Goal: Check status

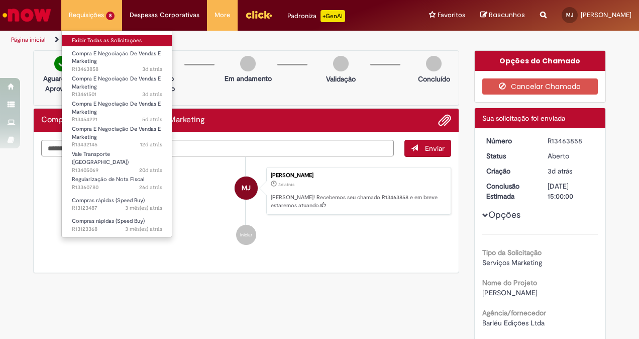
click at [120, 39] on link "Exibir Todas as Solicitações" at bounding box center [117, 40] width 111 height 11
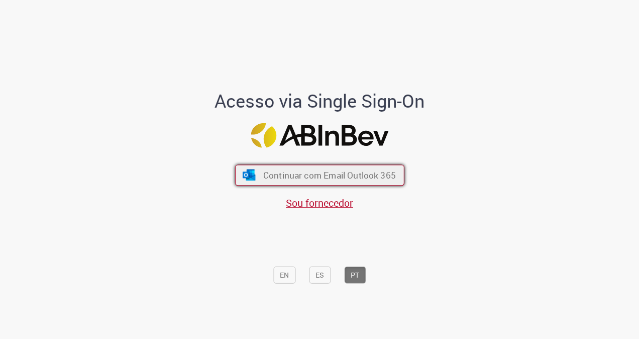
click at [305, 169] on button "Continuar com Email Outlook 365" at bounding box center [319, 174] width 169 height 21
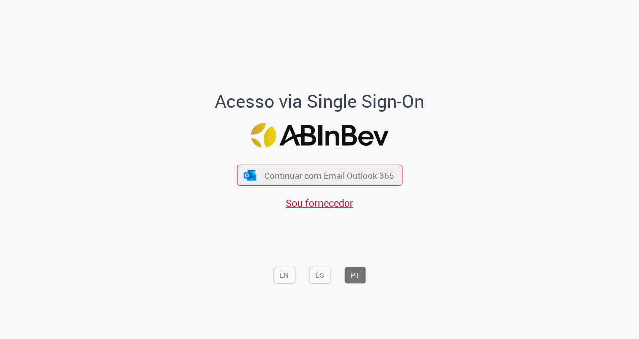
click at [305, 169] on button "Continuar com Email Outlook 365" at bounding box center [320, 175] width 166 height 21
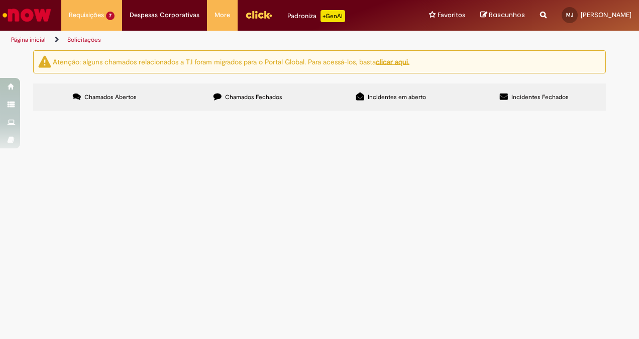
click at [0, 0] on span "Pagamento livro do jobi" at bounding box center [0, 0] width 0 height 0
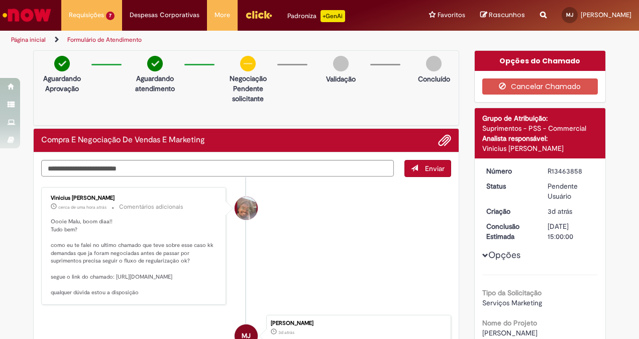
drag, startPoint x: 238, startPoint y: 175, endPoint x: 335, endPoint y: 236, distance: 114.5
click at [335, 236] on li "Vinicius Rafael De Souza cerca de uma hora atrás cerca de uma hora atrás Coment…" at bounding box center [246, 246] width 410 height 118
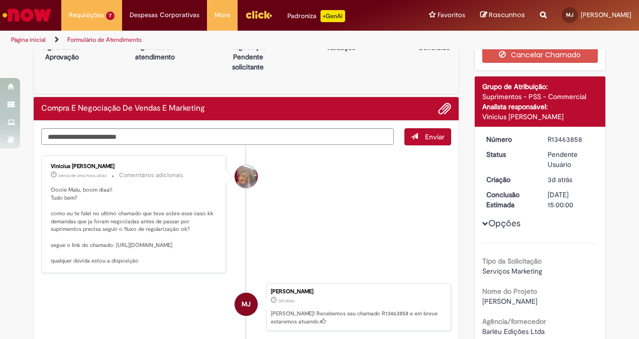
scroll to position [32, 0]
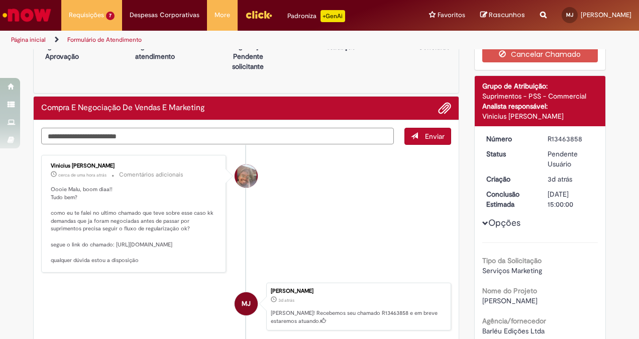
click at [204, 129] on textarea "Digite sua mensagem aqui..." at bounding box center [217, 136] width 353 height 17
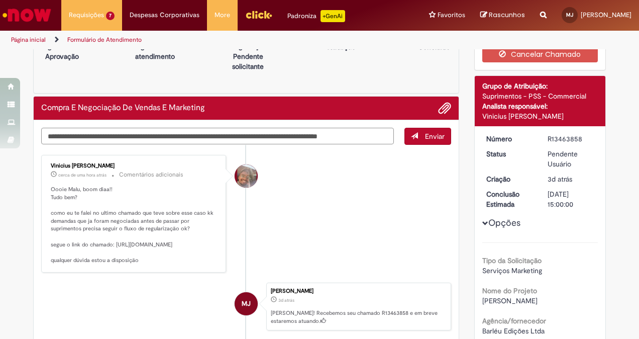
click at [276, 134] on textarea "**********" at bounding box center [217, 136] width 353 height 17
click at [384, 134] on textarea "**********" at bounding box center [217, 136] width 353 height 17
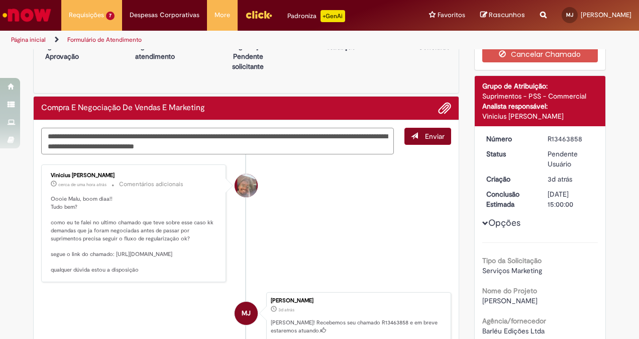
type textarea "**********"
click at [429, 138] on span "Enviar" at bounding box center [435, 136] width 20 height 9
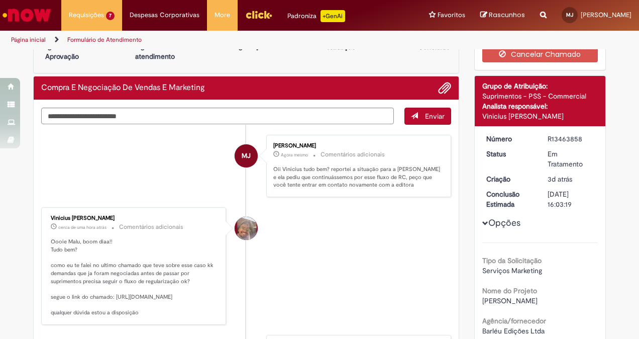
scroll to position [0, 0]
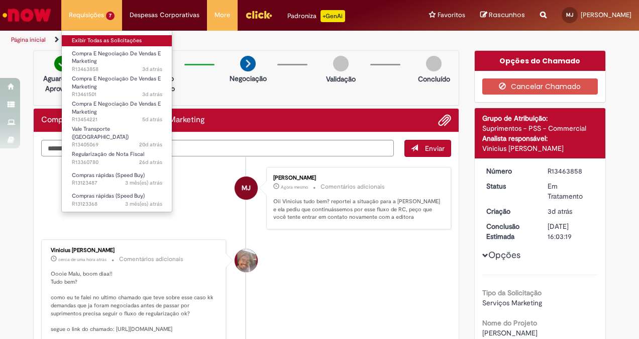
click at [120, 35] on link "Exibir Todas as Solicitações" at bounding box center [117, 40] width 111 height 11
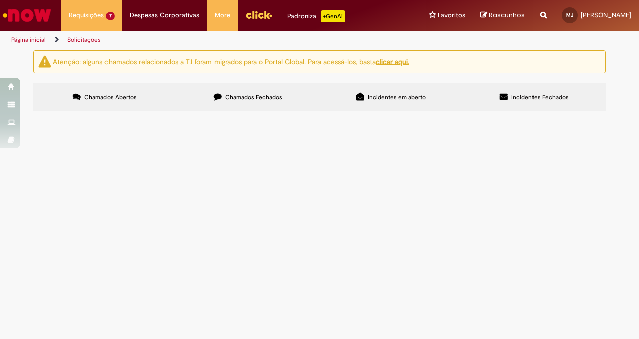
scroll to position [28, 0]
click at [0, 0] on span "Oii estou sem meu vale transporte e queria solicitá-lo, estou sem desde junho m…" at bounding box center [0, 0] width 0 height 0
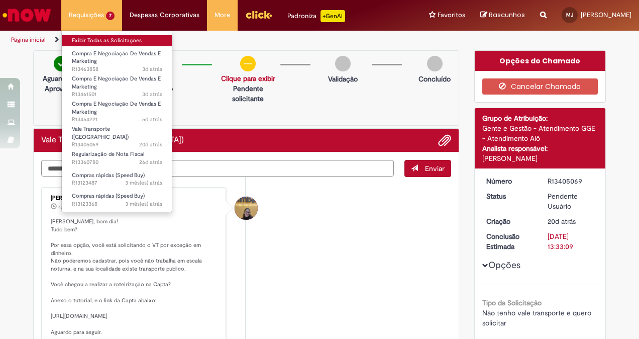
click at [101, 39] on link "Exibir Todas as Solicitações" at bounding box center [117, 40] width 111 height 11
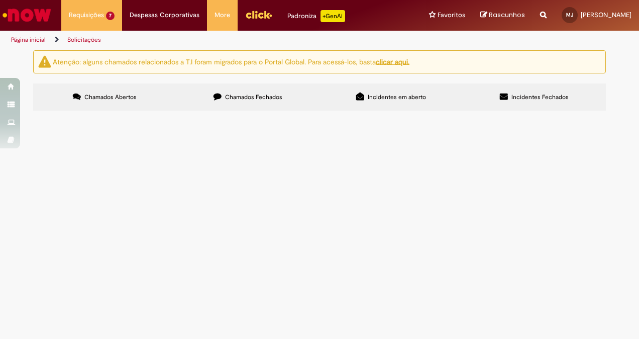
scroll to position [43, 0]
click at [0, 0] on span "Blimp" at bounding box center [0, 0] width 0 height 0
drag, startPoint x: 195, startPoint y: 234, endPoint x: 179, endPoint y: 235, distance: 15.6
click at [0, 0] on td "Regularização de Nota Fiscal" at bounding box center [0, 0] width 0 height 0
click at [0, 0] on span "Blimp" at bounding box center [0, 0] width 0 height 0
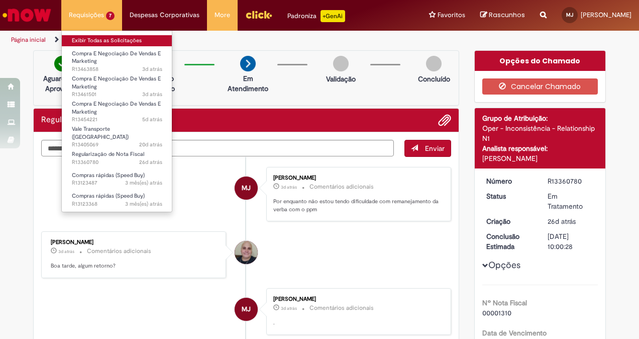
click at [119, 39] on link "Exibir Todas as Solicitações" at bounding box center [117, 40] width 111 height 11
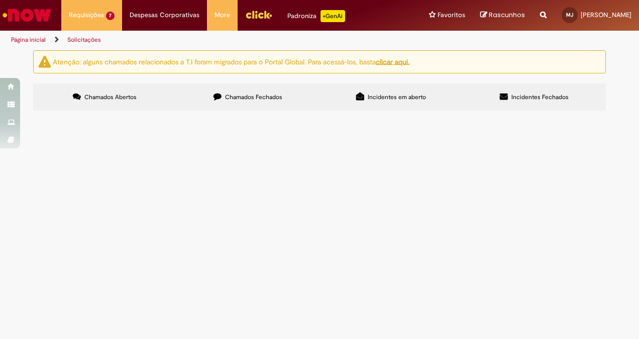
scroll to position [35, 0]
click at [0, 0] on span "deu erro no speed por isso estamos abrindo aqui! ambrelone" at bounding box center [0, 0] width 0 height 0
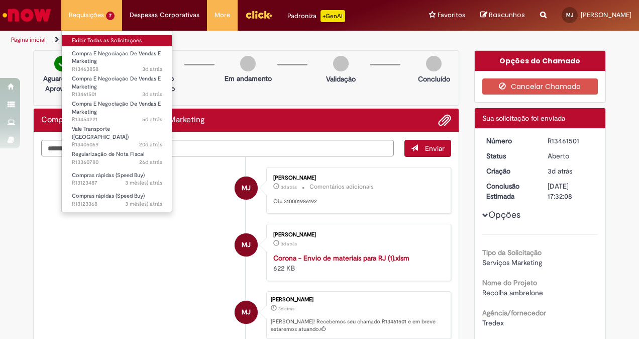
scroll to position [58, 0]
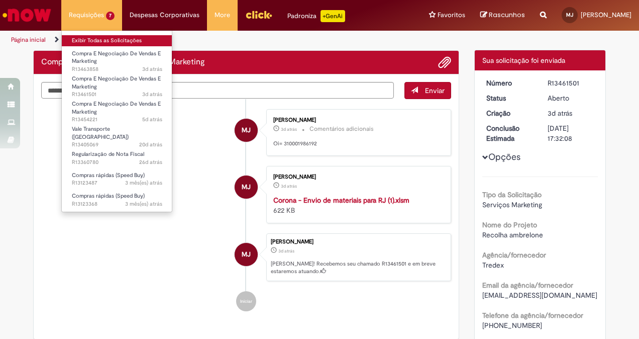
click at [112, 44] on link "Exibir Todas as Solicitações" at bounding box center [117, 40] width 111 height 11
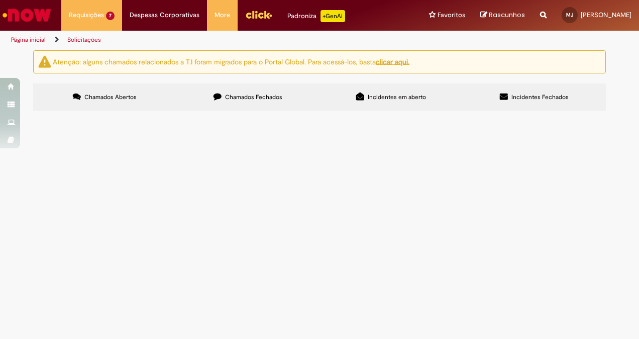
scroll to position [42, 0]
click at [240, 83] on label "Chamados Fechados" at bounding box center [247, 96] width 143 height 27
click at [0, 0] on span "Galpão de armazenamento do Toolkit" at bounding box center [0, 0] width 0 height 0
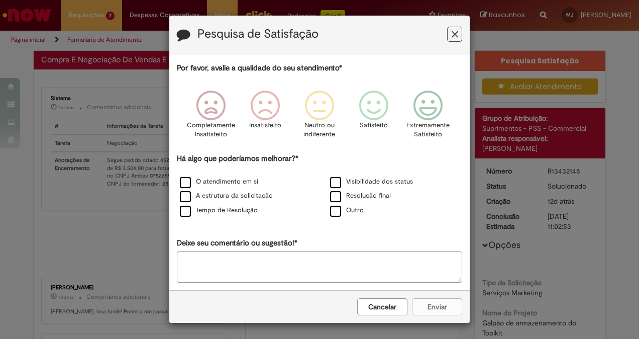
click at [451, 34] on button "Feedback" at bounding box center [454, 34] width 15 height 15
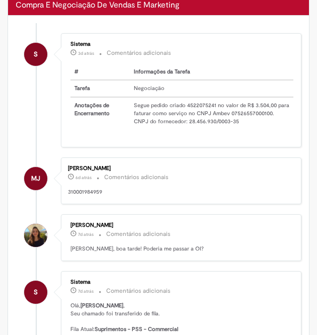
scroll to position [51, 0]
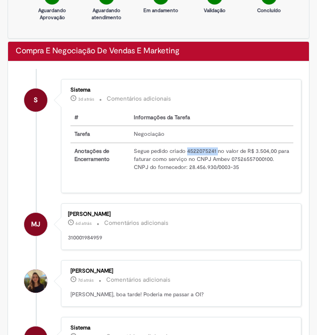
drag, startPoint x: 183, startPoint y: 148, endPoint x: 215, endPoint y: 148, distance: 31.2
click at [215, 148] on td "Segue pedido criado 4522075241 no valor de R$ 3.504,00 para faturar como serviç…" at bounding box center [211, 159] width 163 height 32
copy td "4522075241"
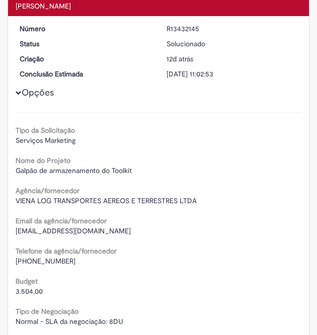
scroll to position [1465, 0]
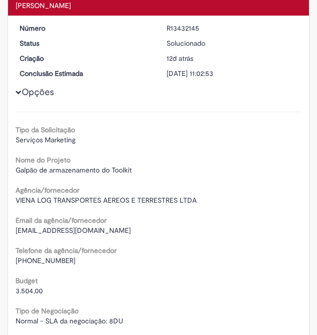
drag, startPoint x: 15, startPoint y: 178, endPoint x: 168, endPoint y: 178, distance: 153.2
click at [168, 178] on div "Número R13432145 Status Solucionado Criação 12d atrás 12 dias atrás Conclusão E…" at bounding box center [158, 314] width 300 height 596
copy span "Galpão de armazenamento do Toolkit"
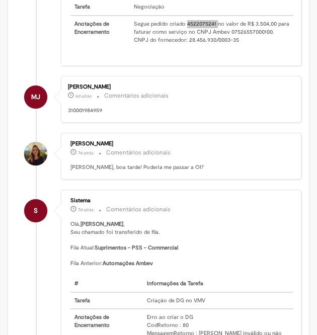
scroll to position [0, 0]
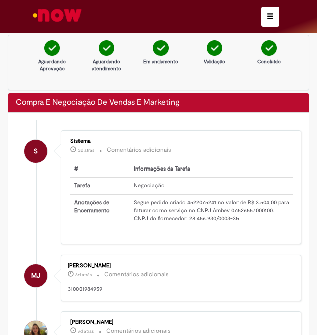
click at [253, 21] on div at bounding box center [158, 16] width 256 height 33
click at [261, 21] on button "button" at bounding box center [270, 17] width 18 height 20
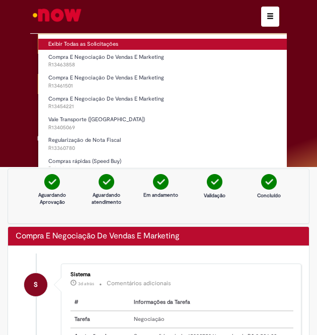
click at [192, 45] on link "Exibir Todas as Solicitações" at bounding box center [187, 44] width 298 height 11
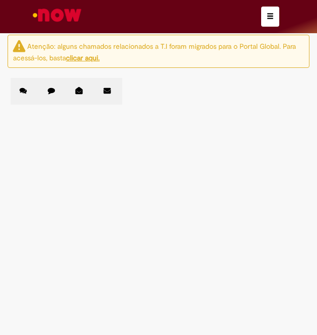
click at [56, 90] on label "Chamados Fechados" at bounding box center [53, 91] width 28 height 27
click at [28, 89] on label "Chamados Abertos" at bounding box center [25, 91] width 28 height 27
